Goal: Task Accomplishment & Management: Use online tool/utility

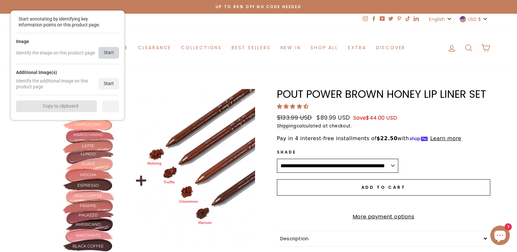
click at [105, 56] on div "Start" at bounding box center [108, 53] width 21 height 12
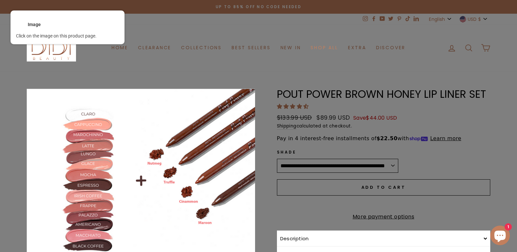
click at [172, 132] on div at bounding box center [140, 202] width 229 height 229
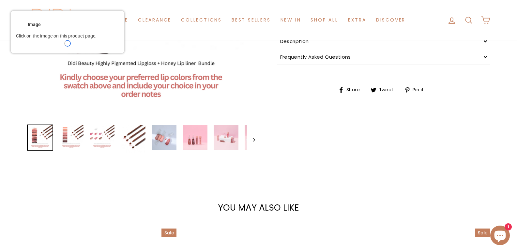
scroll to position [228, 0]
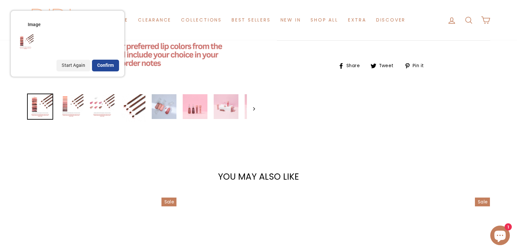
click at [108, 62] on div "Confirm" at bounding box center [105, 66] width 27 height 12
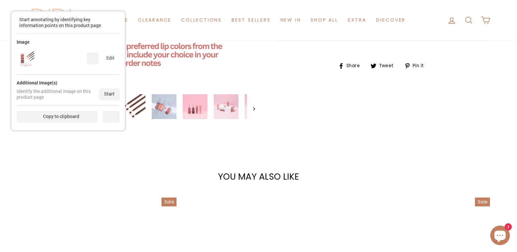
click at [109, 88] on div "Additional Image(s) Identify the additional image on this product page Start" at bounding box center [68, 90] width 103 height 31
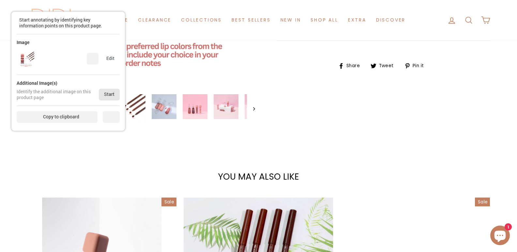
click at [112, 96] on div "Start" at bounding box center [109, 95] width 21 height 12
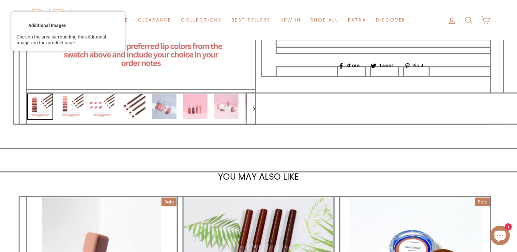
click at [110, 106] on div at bounding box center [140, 108] width 229 height 31
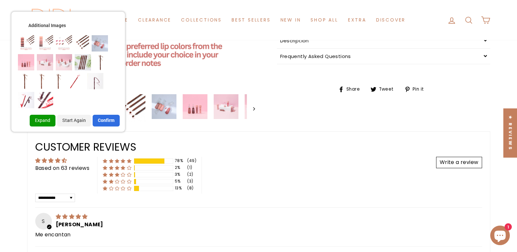
scroll to position [0, 0]
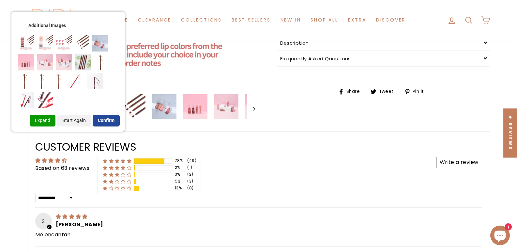
click at [103, 121] on div "Confirm" at bounding box center [106, 121] width 27 height 12
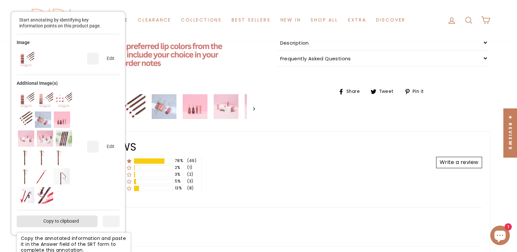
click at [61, 229] on div "Start annotating by identifying key information points on this product page. Im…" at bounding box center [68, 123] width 114 height 224
drag, startPoint x: 63, startPoint y: 221, endPoint x: 64, endPoint y: 205, distance: 16.4
click at [63, 220] on div "Copy to clipboard" at bounding box center [56, 221] width 81 height 12
